Goal: Use online tool/utility: Utilize a website feature to perform a specific function

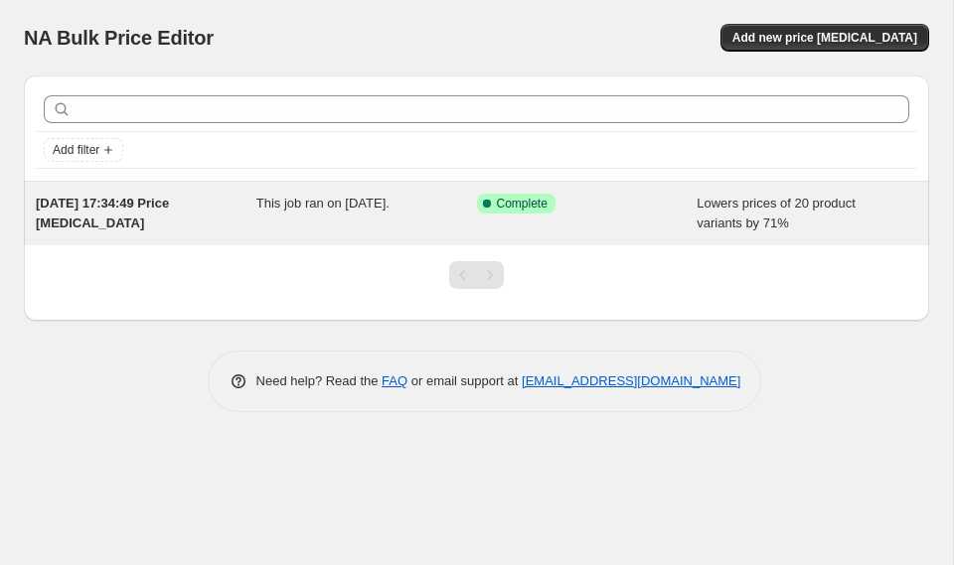
click at [779, 203] on span "Lowers prices of 20 product variants by 71%" at bounding box center [775, 213] width 159 height 35
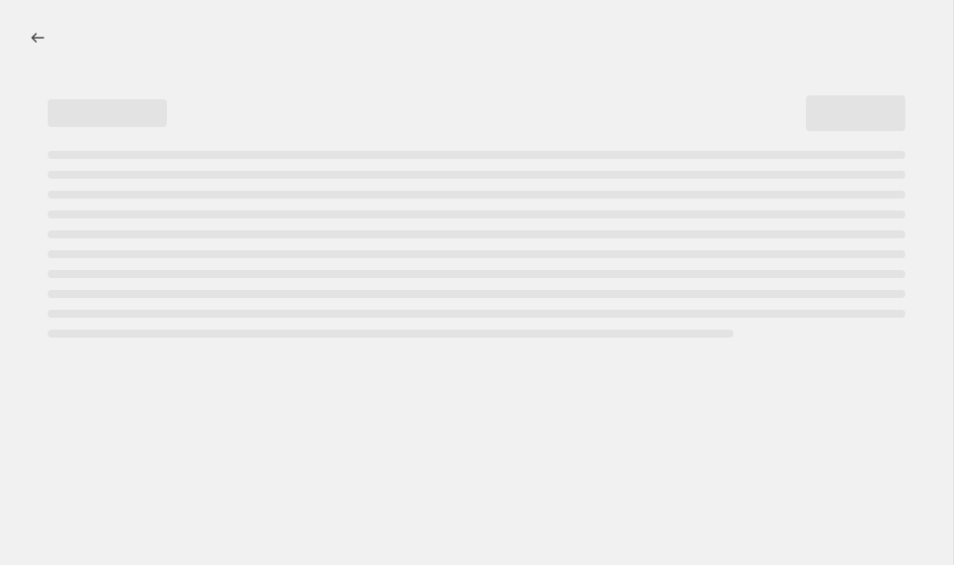
select select "percentage"
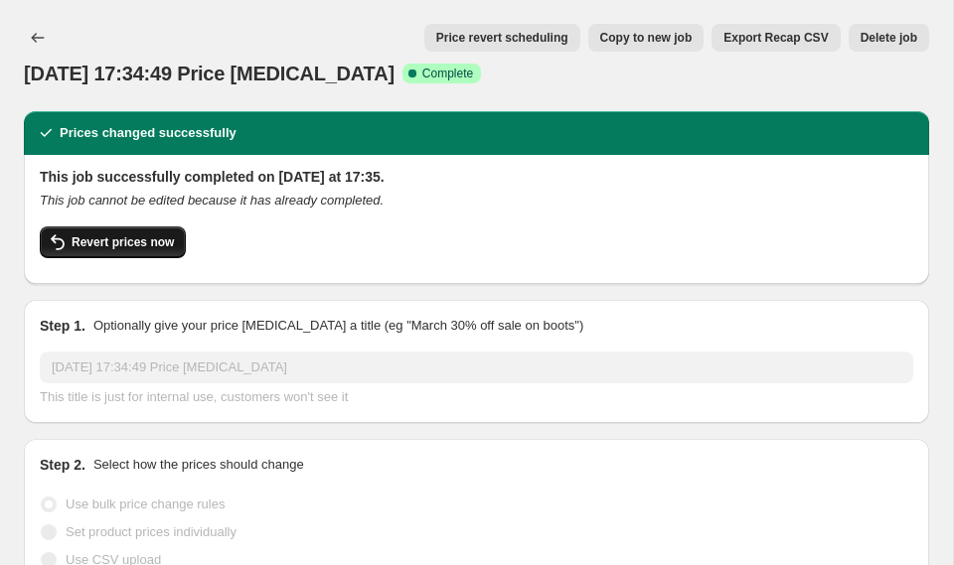
click at [123, 254] on button "Revert prices now" at bounding box center [113, 243] width 146 height 32
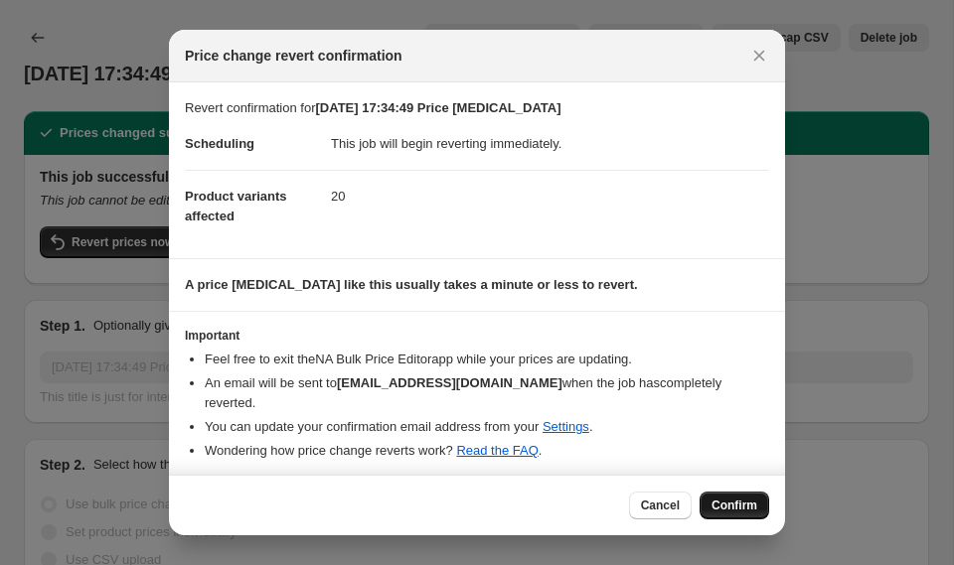
click at [736, 498] on span "Confirm" at bounding box center [734, 506] width 46 height 16
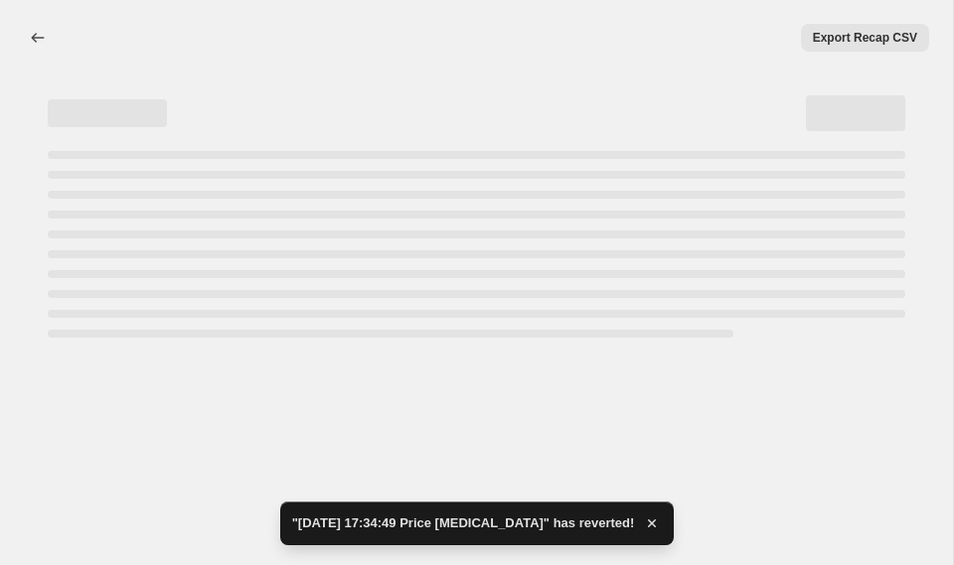
select select "percentage"
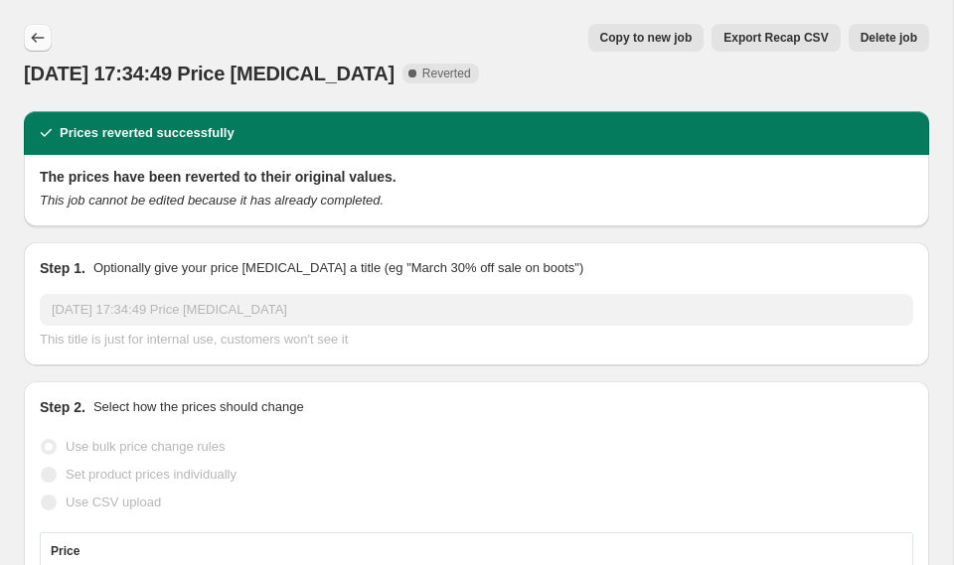
click at [49, 36] on button "Price change jobs" at bounding box center [38, 38] width 28 height 28
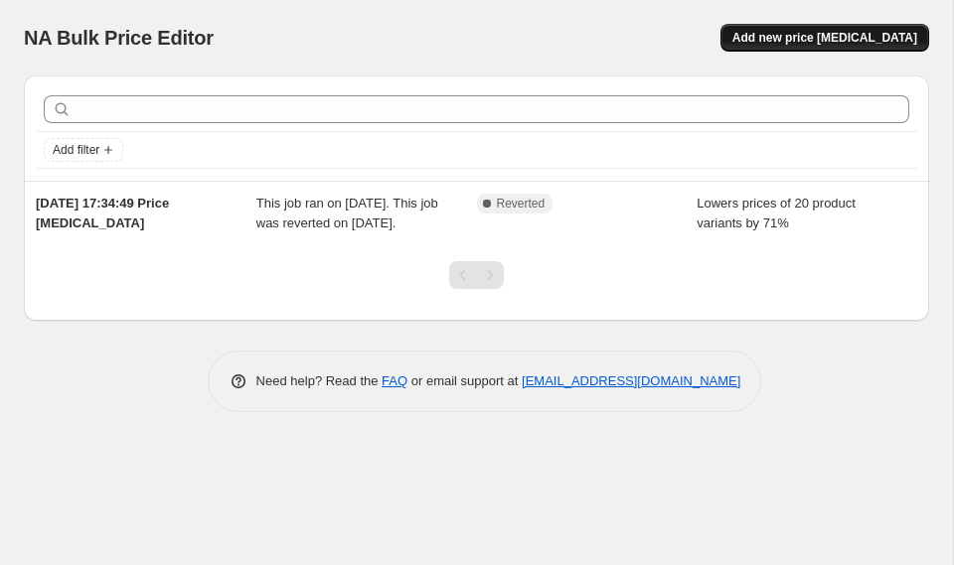
click at [831, 33] on span "Add new price [MEDICAL_DATA]" at bounding box center [824, 38] width 185 height 16
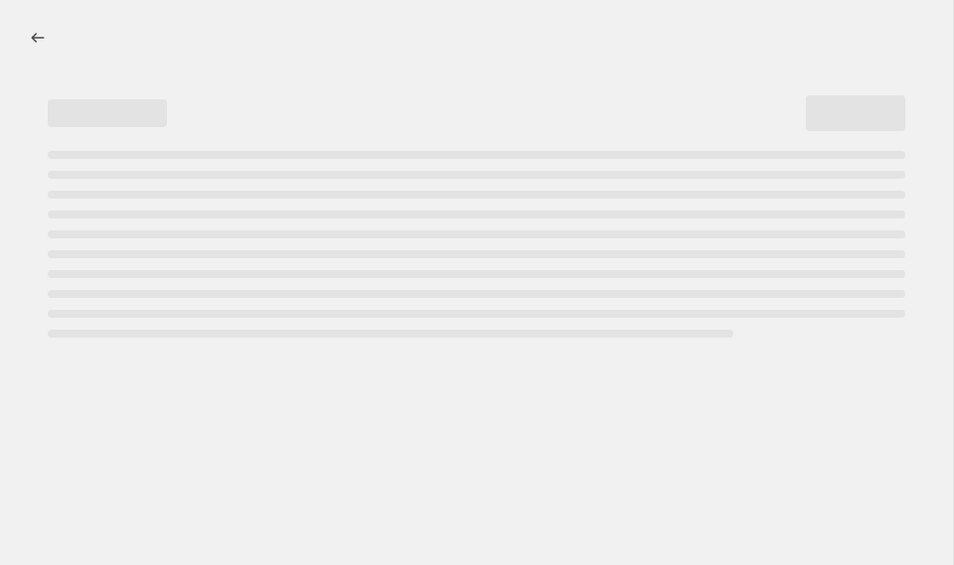
select select "percentage"
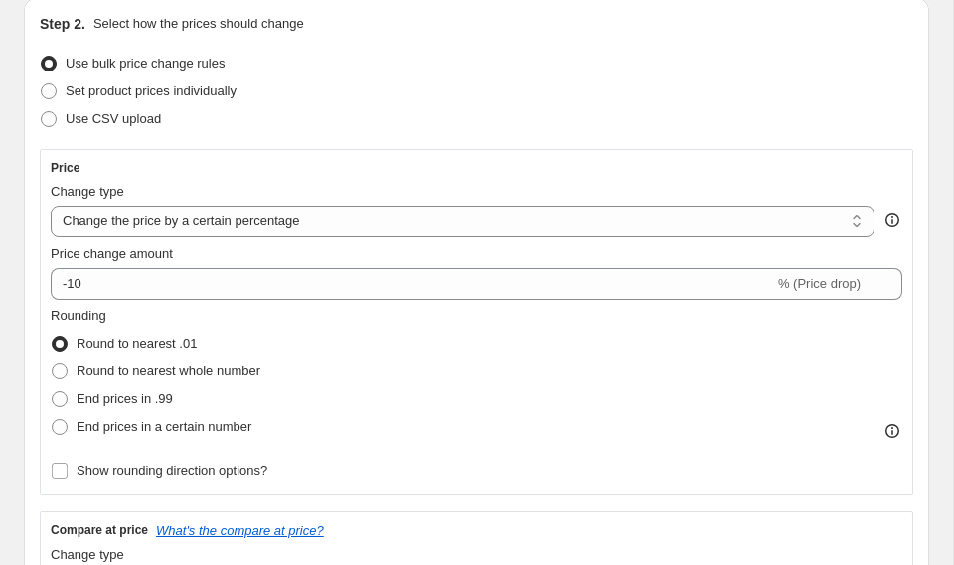
scroll to position [252, 0]
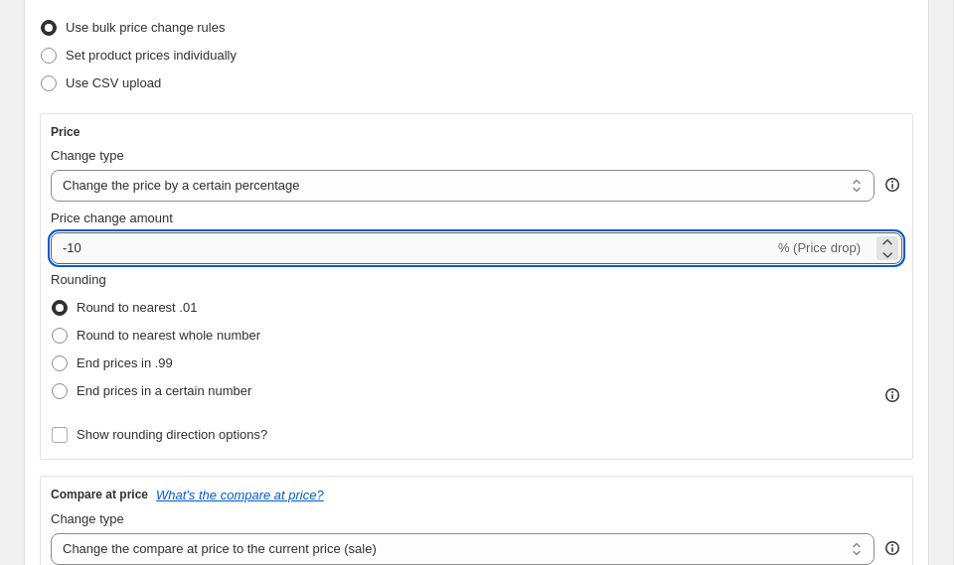
click at [244, 251] on input "-10" at bounding box center [412, 248] width 723 height 32
type input "-1"
type input "-35"
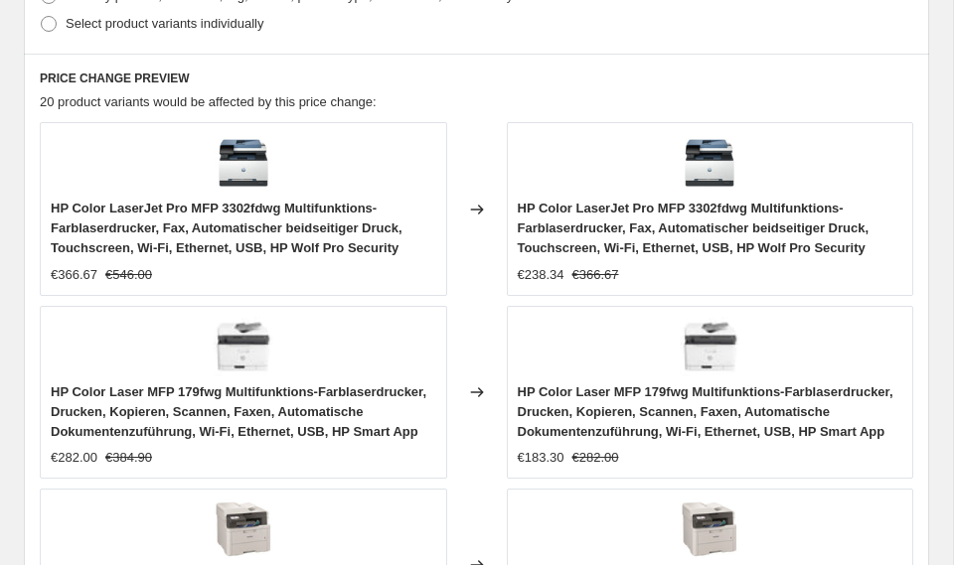
scroll to position [2144, 0]
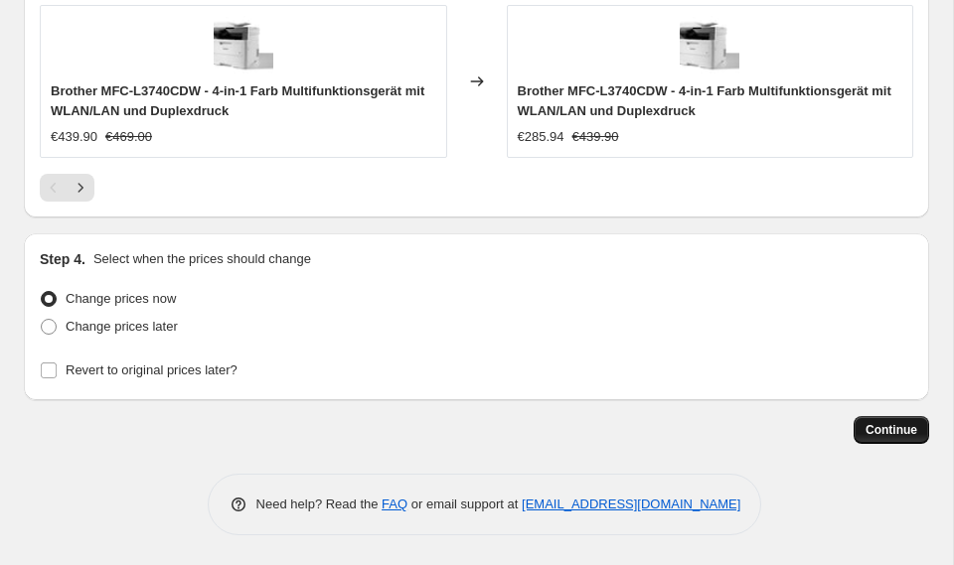
click at [900, 431] on span "Continue" at bounding box center [891, 430] width 52 height 16
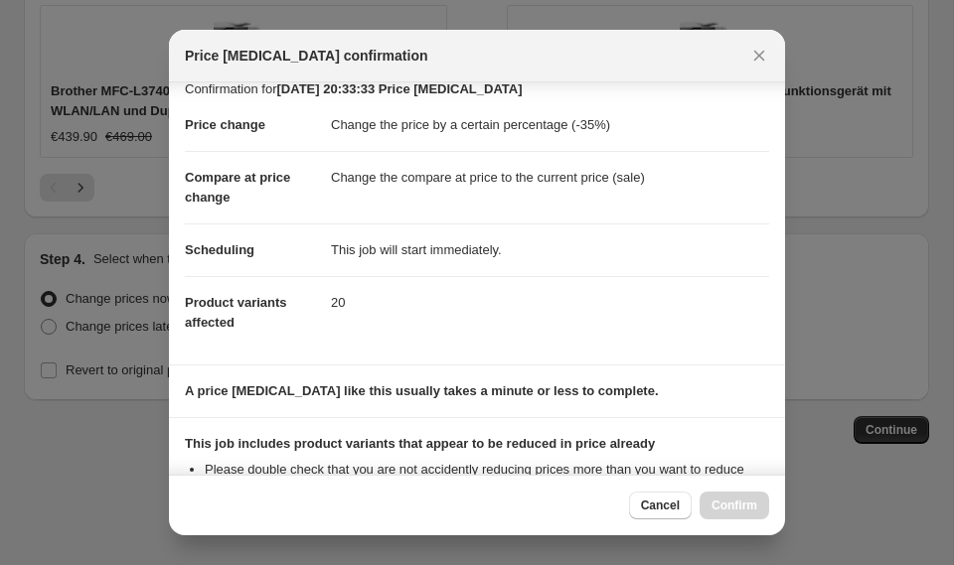
scroll to position [271, 0]
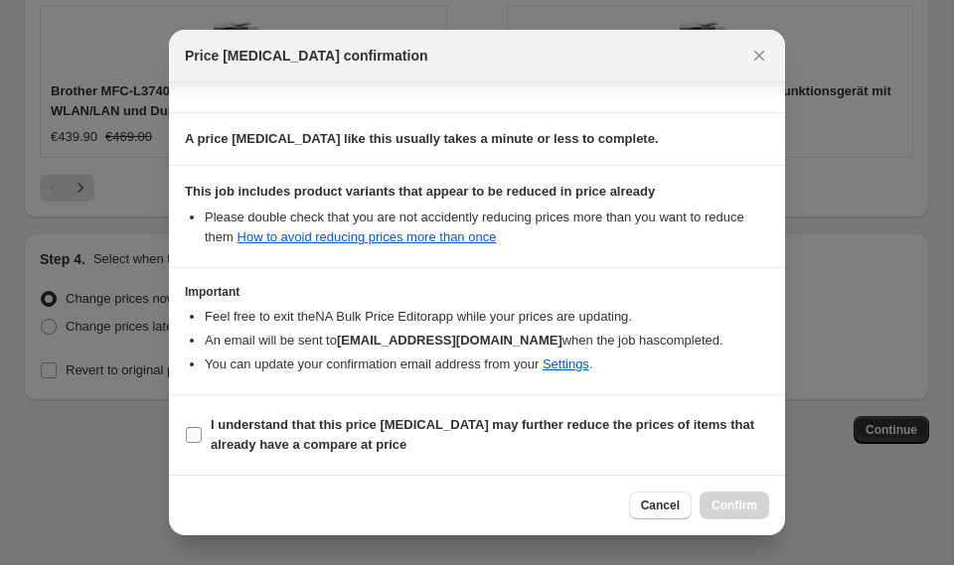
click at [267, 438] on b "I understand that this price [MEDICAL_DATA] may further reduce the prices of it…" at bounding box center [482, 434] width 543 height 35
click at [202, 438] on input "I understand that this price [MEDICAL_DATA] may further reduce the prices of it…" at bounding box center [194, 435] width 16 height 16
checkbox input "true"
click at [740, 508] on span "Confirm" at bounding box center [734, 506] width 46 height 16
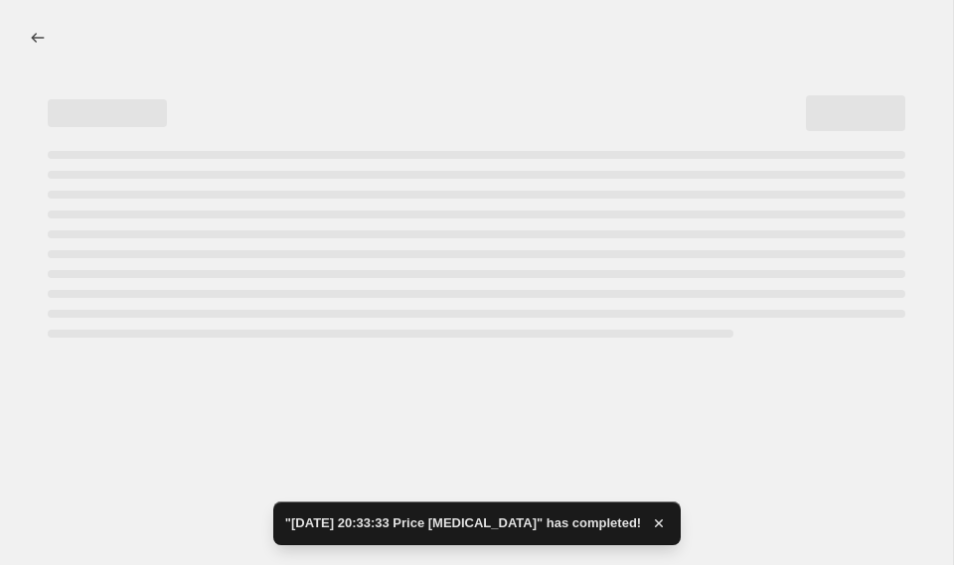
select select "percentage"
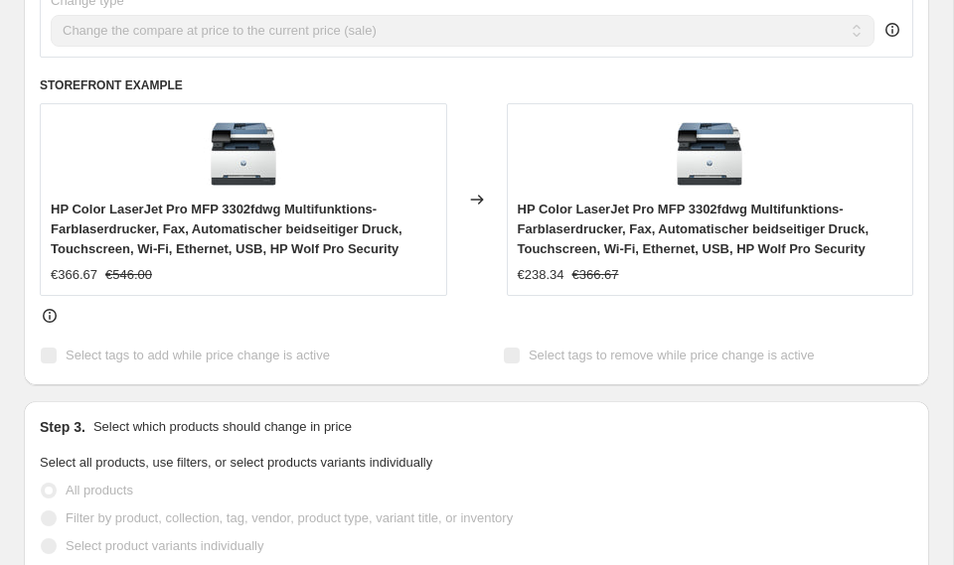
scroll to position [989, 0]
